Goal: Task Accomplishment & Management: Use online tool/utility

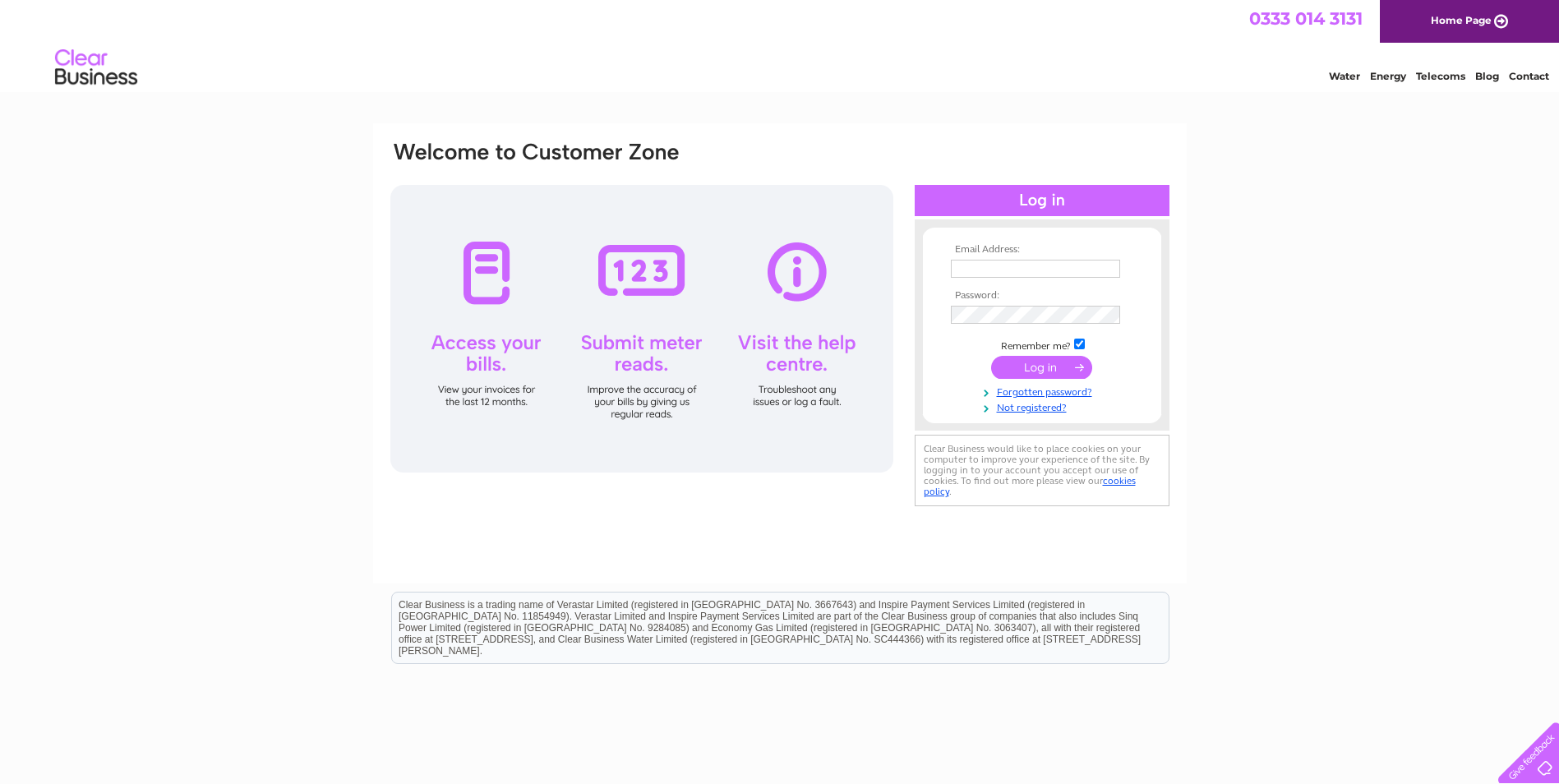
type input "mike.mcdonald@mcdonaldscaffolding.com"
click at [1029, 367] on input "submit" at bounding box center [1041, 367] width 101 height 23
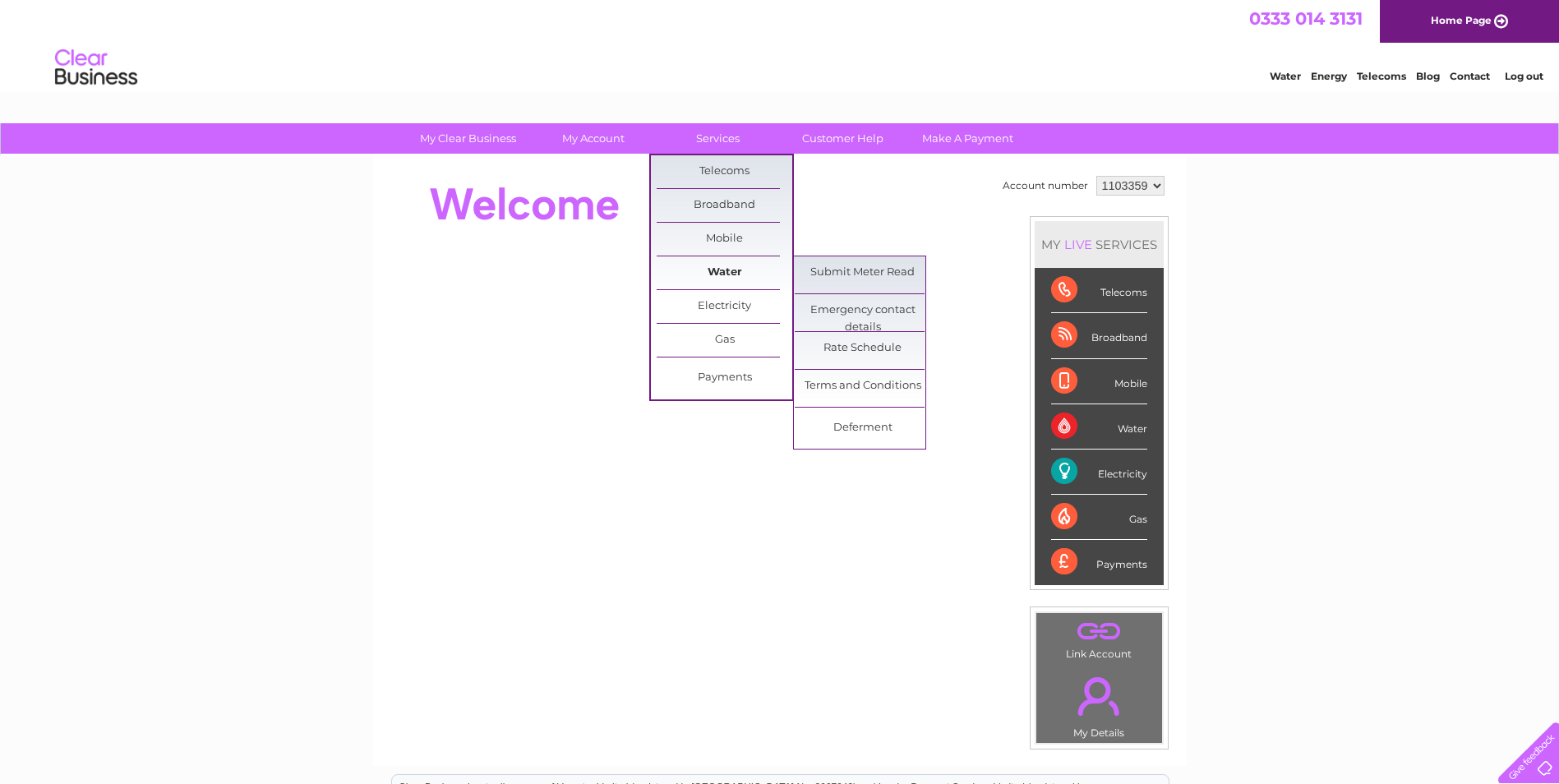
click at [718, 270] on link "Water" at bounding box center [724, 272] width 135 height 33
click at [837, 272] on link "Submit Meter Read" at bounding box center [862, 272] width 135 height 33
